Goal: Find specific page/section: Find specific page/section

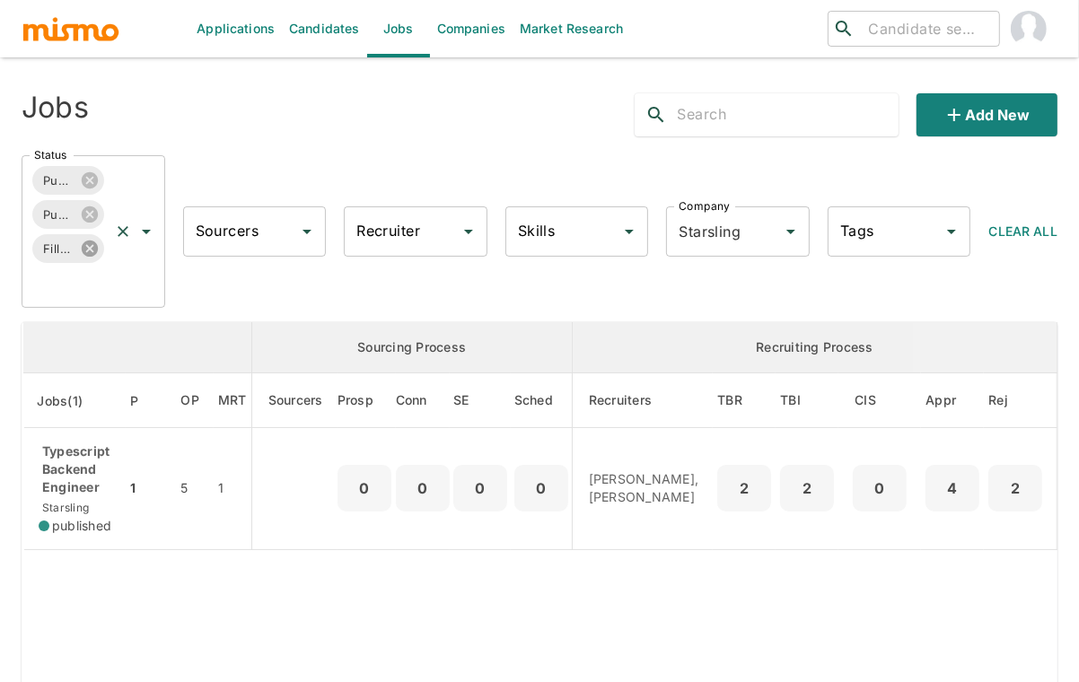
click at [92, 248] on icon at bounding box center [89, 249] width 16 height 16
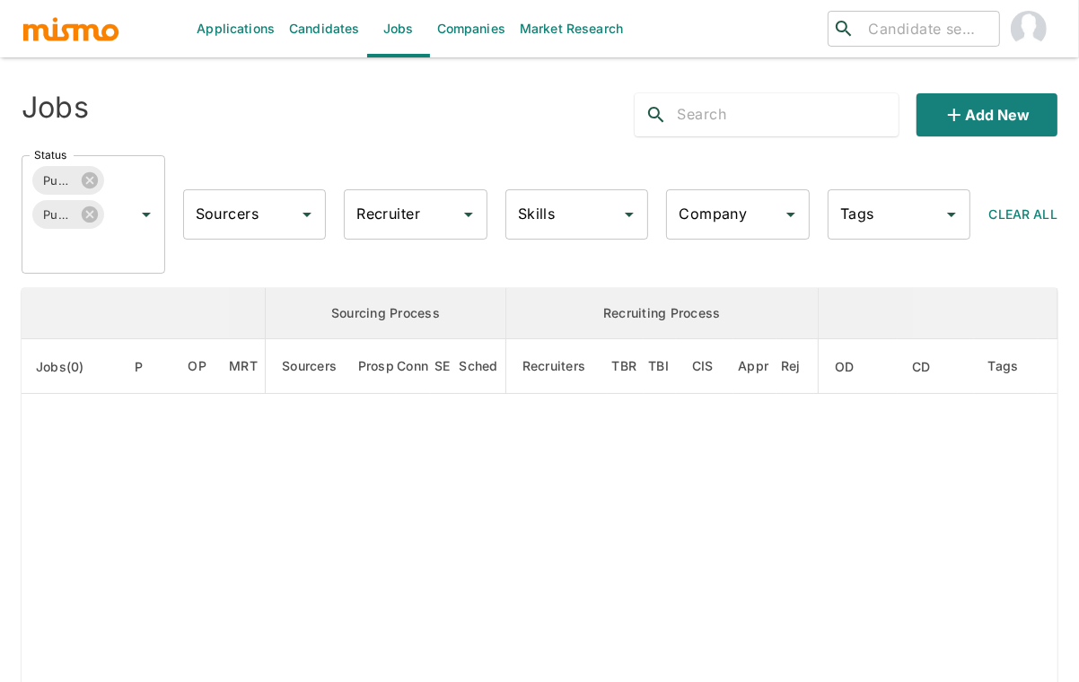
type input "Starsling"
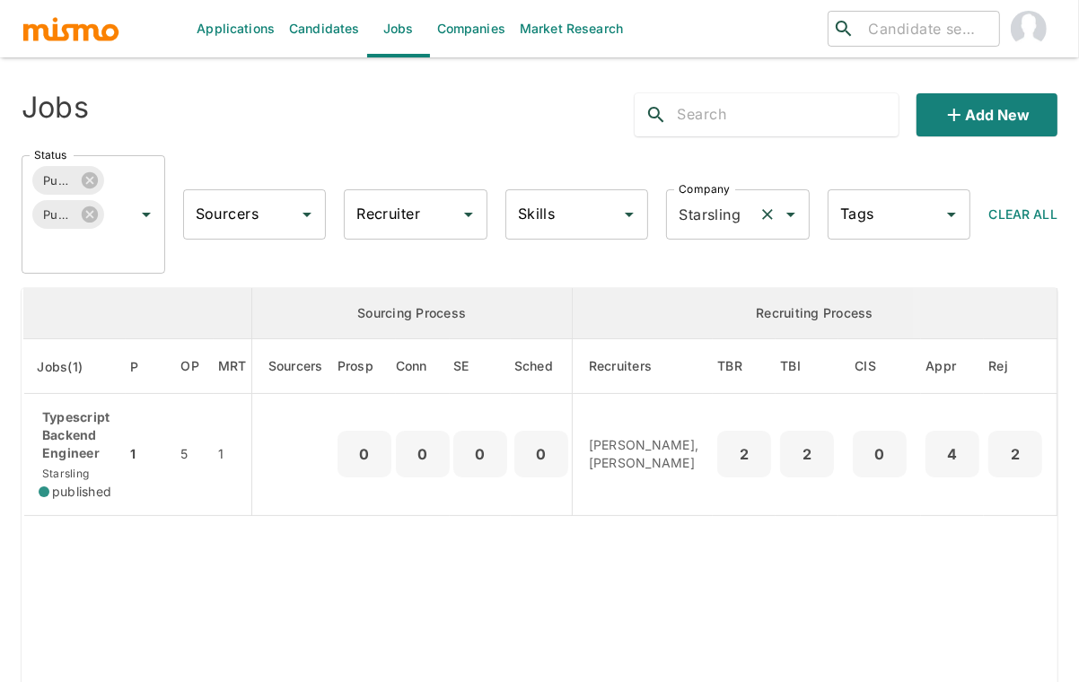
click at [765, 208] on icon "Clear" at bounding box center [767, 215] width 18 height 18
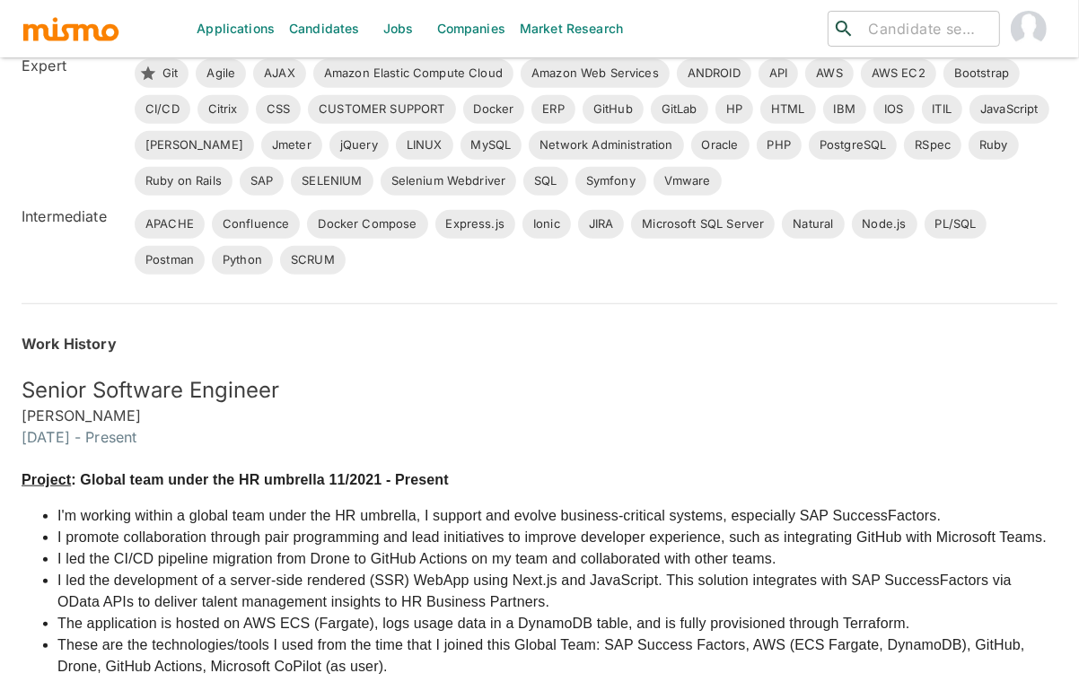
click at [101, 31] on img "button" at bounding box center [71, 28] width 99 height 27
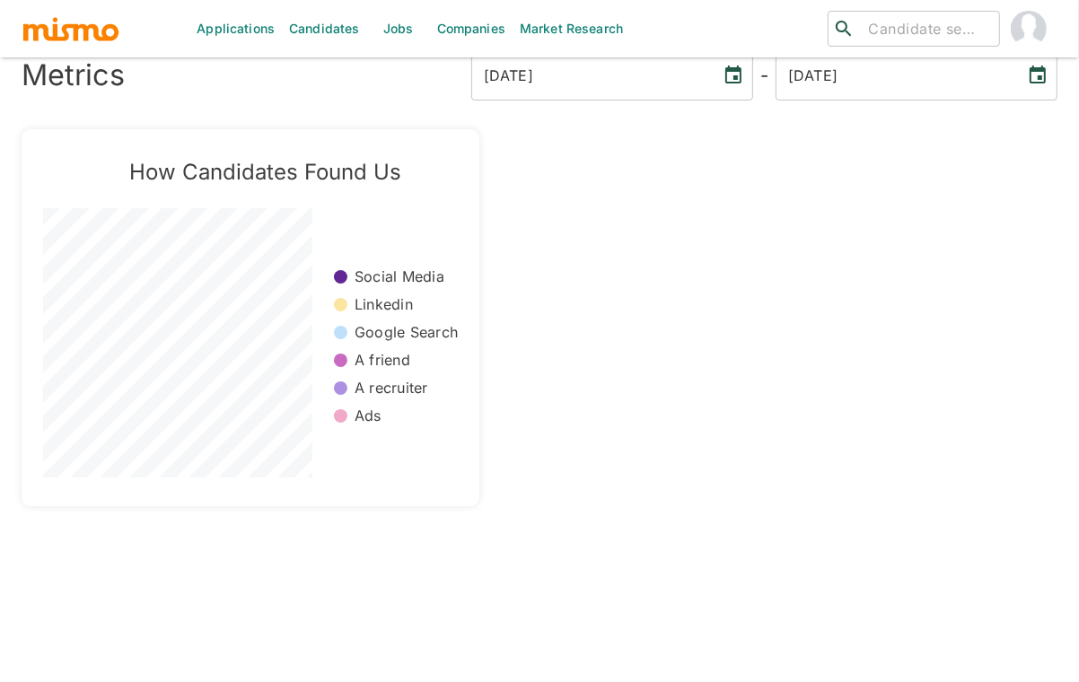
scroll to position [42, 0]
click at [401, 26] on link "Jobs" at bounding box center [398, 28] width 63 height 57
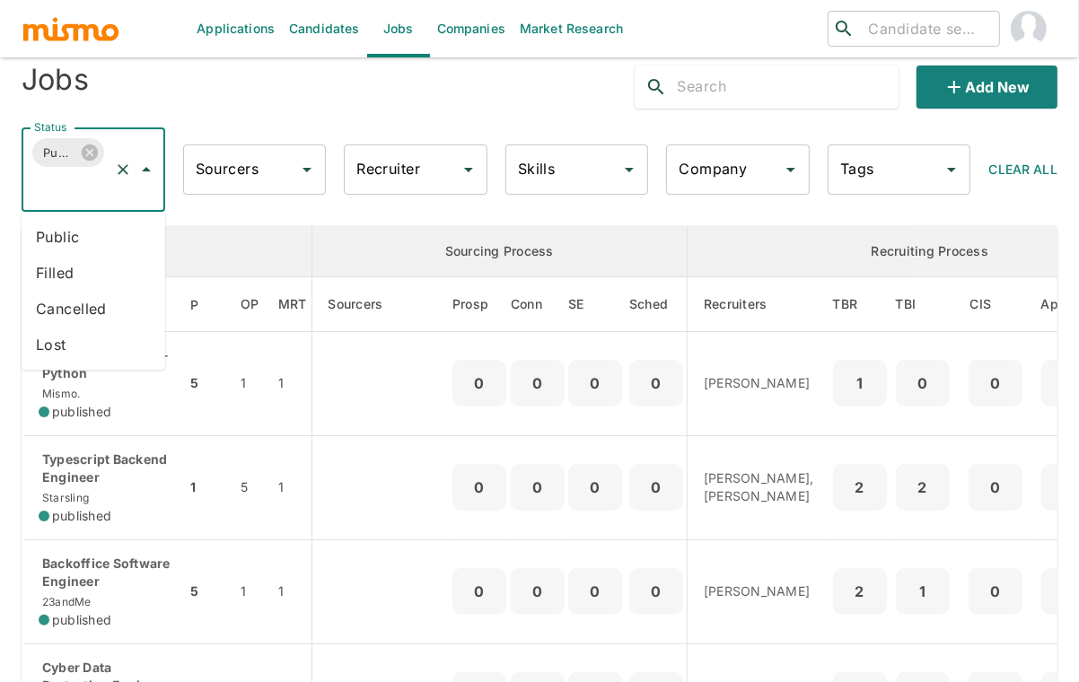
click at [71, 194] on input "Status" at bounding box center [68, 187] width 77 height 34
click at [71, 227] on li "Public" at bounding box center [94, 237] width 144 height 36
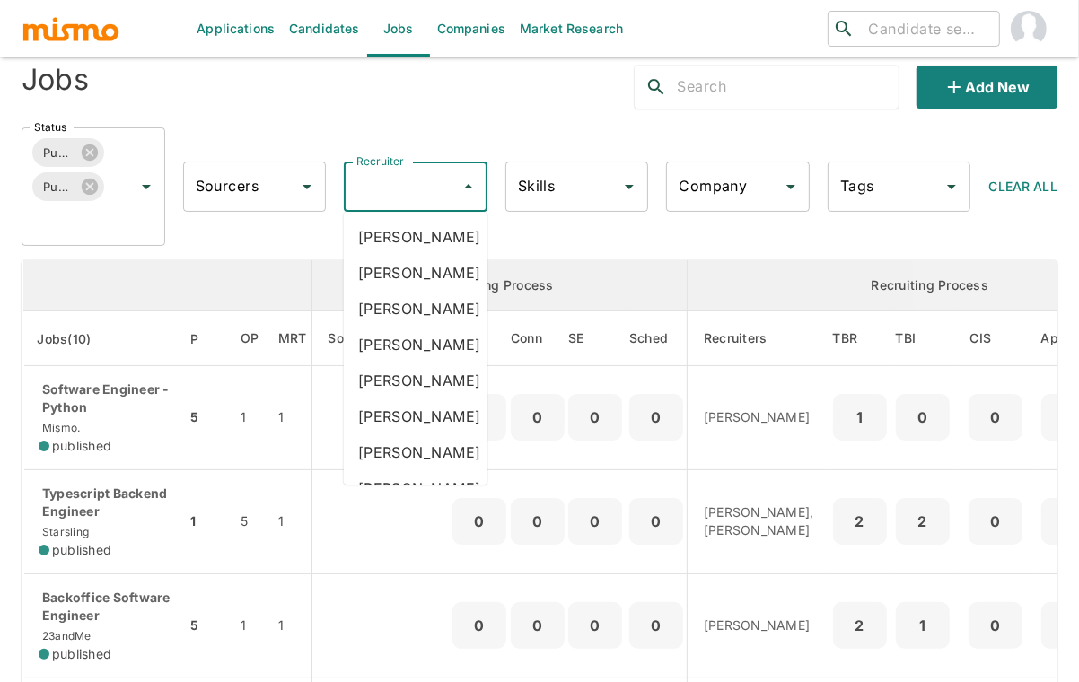
click at [390, 190] on input "Recruiter" at bounding box center [402, 187] width 101 height 34
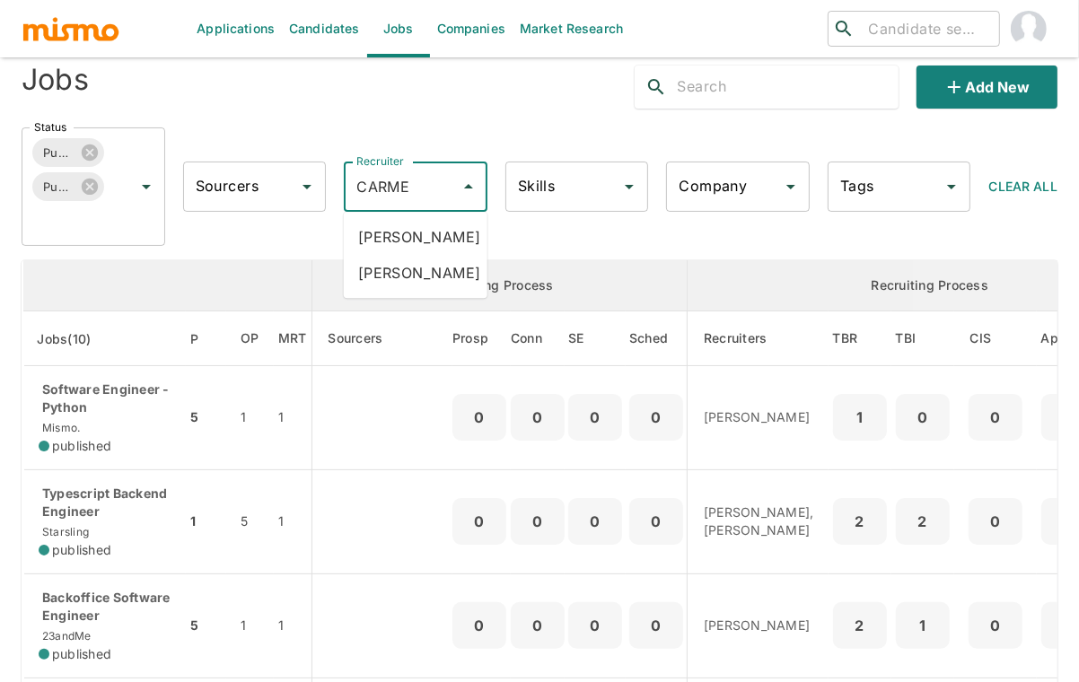
type input "[PERSON_NAME]"
click at [379, 230] on li "[PERSON_NAME]" at bounding box center [416, 237] width 144 height 36
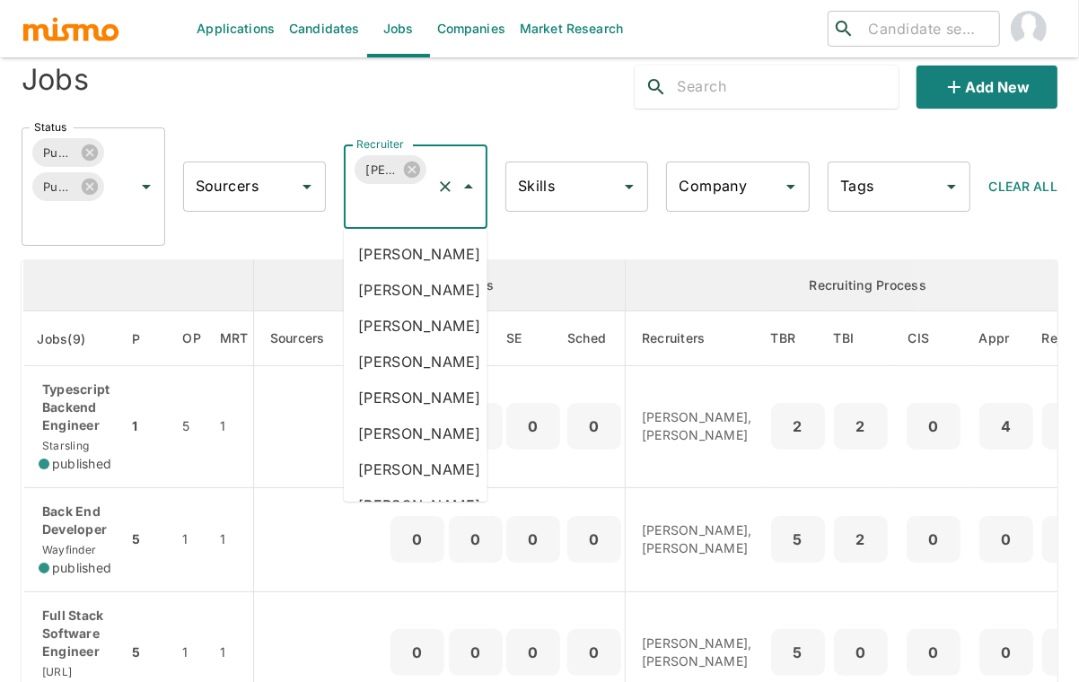
click at [399, 209] on input "Recruiter" at bounding box center [390, 204] width 77 height 34
type input "LUJ"
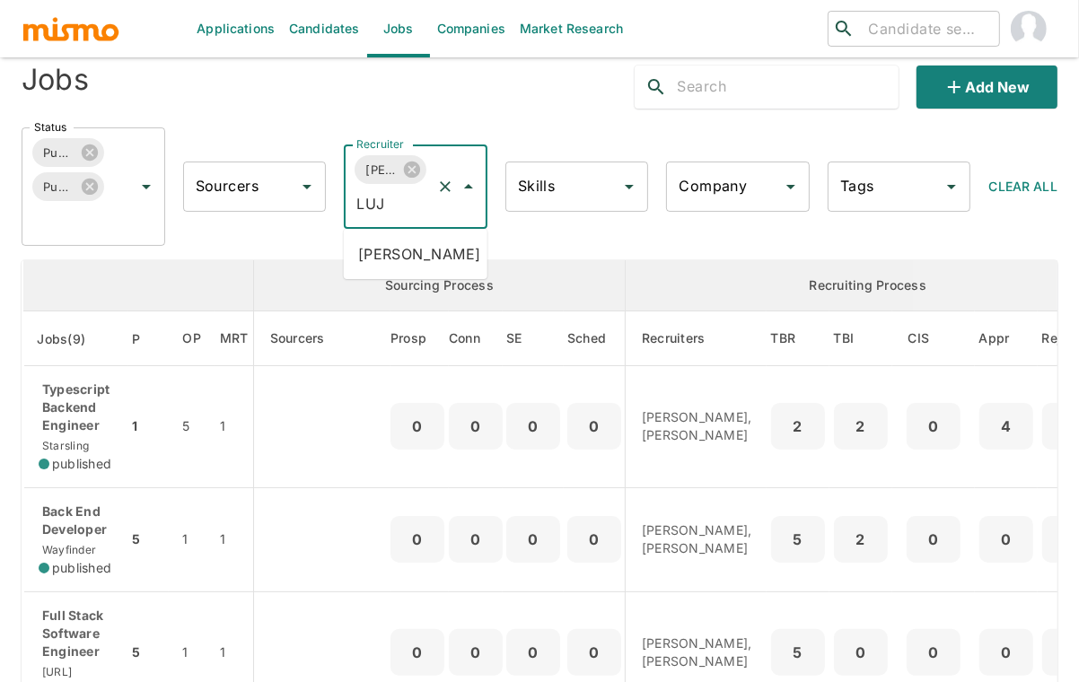
click at [402, 243] on li "[PERSON_NAME]" at bounding box center [416, 254] width 144 height 36
